Goal: Transaction & Acquisition: Purchase product/service

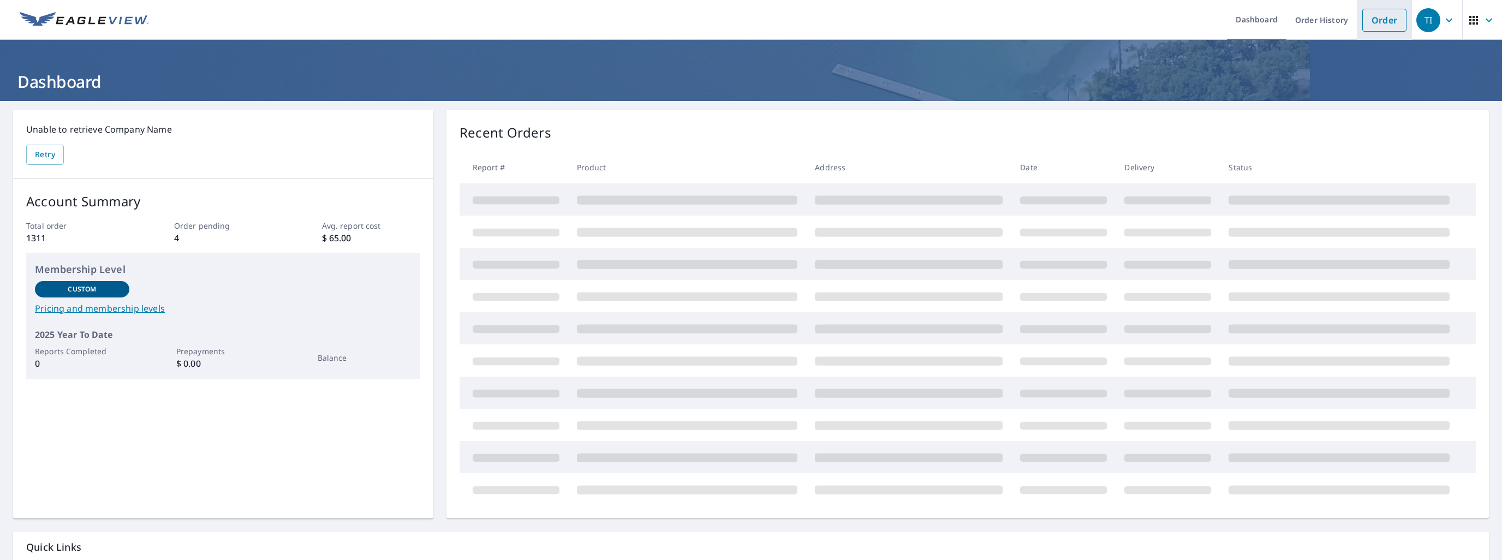
click at [1373, 22] on link "Order" at bounding box center [1384, 20] width 44 height 23
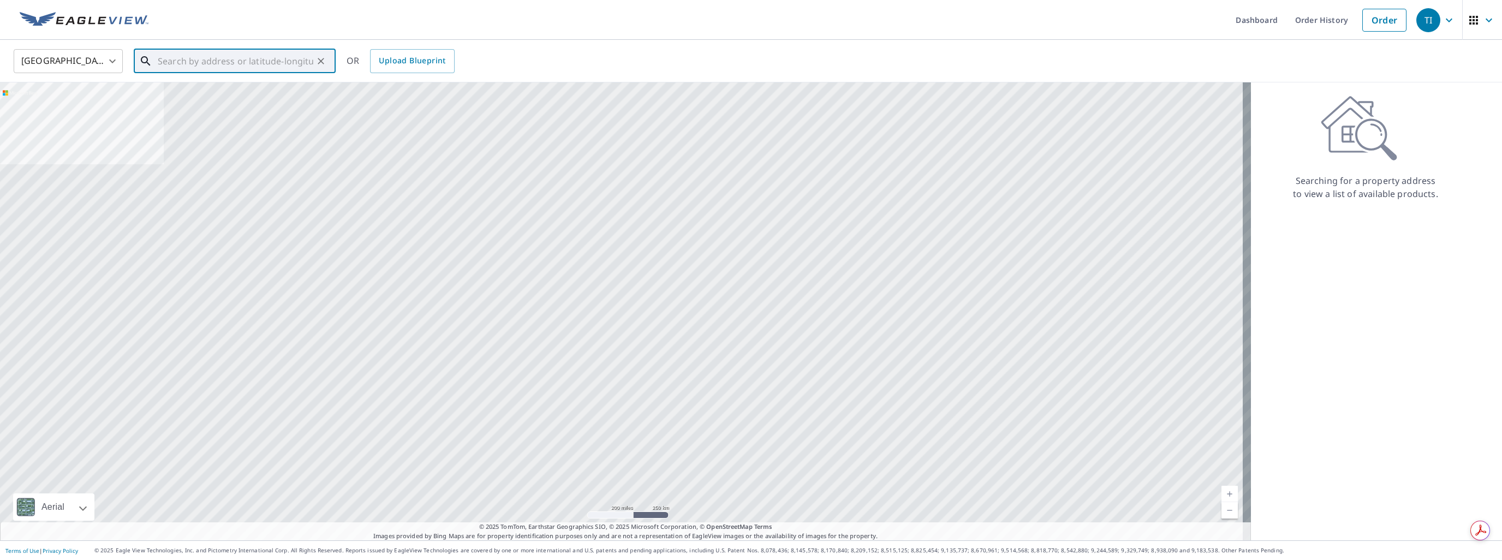
click at [184, 58] on input "text" at bounding box center [236, 61] width 156 height 31
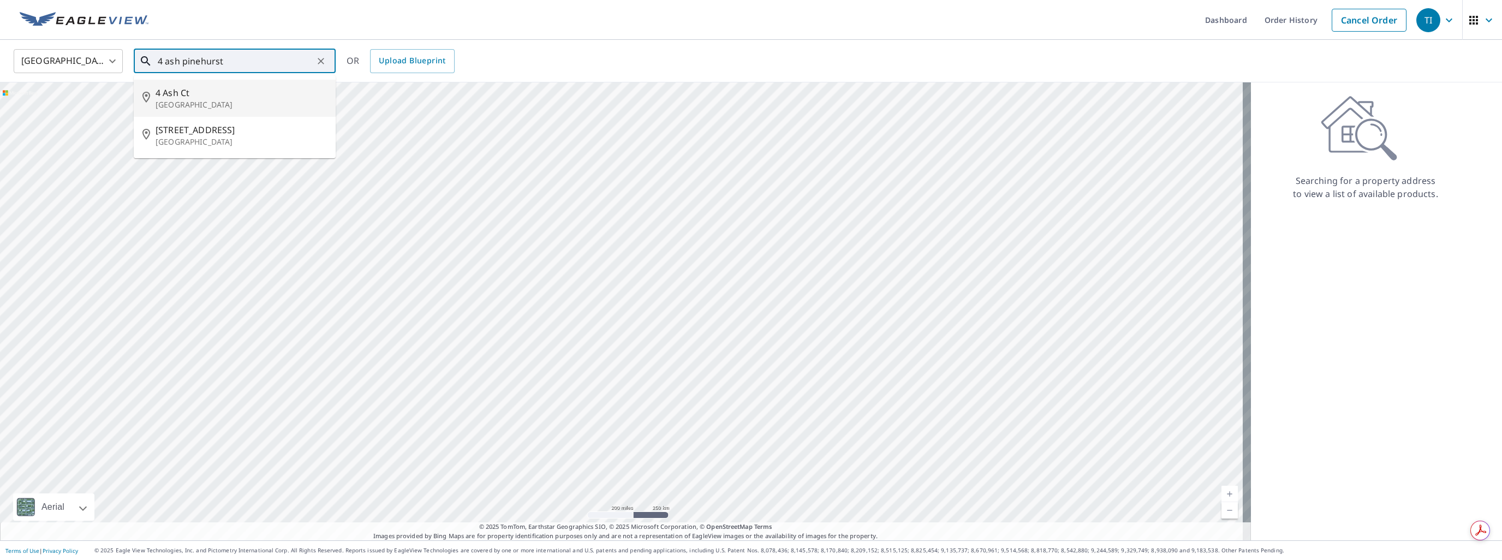
click at [178, 101] on p "[GEOGRAPHIC_DATA]" at bounding box center [241, 104] width 171 height 11
type input "[STREET_ADDRESS]"
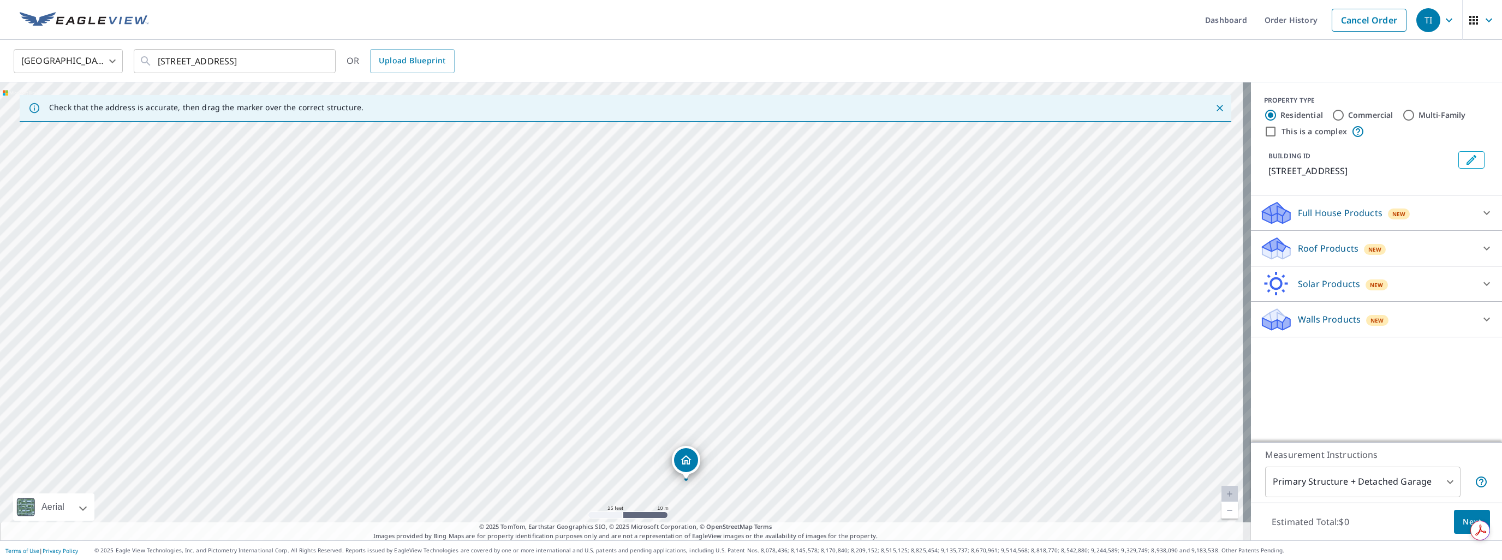
drag, startPoint x: 707, startPoint y: 441, endPoint x: 690, endPoint y: 461, distance: 25.9
